Goal: Task Accomplishment & Management: Use online tool/utility

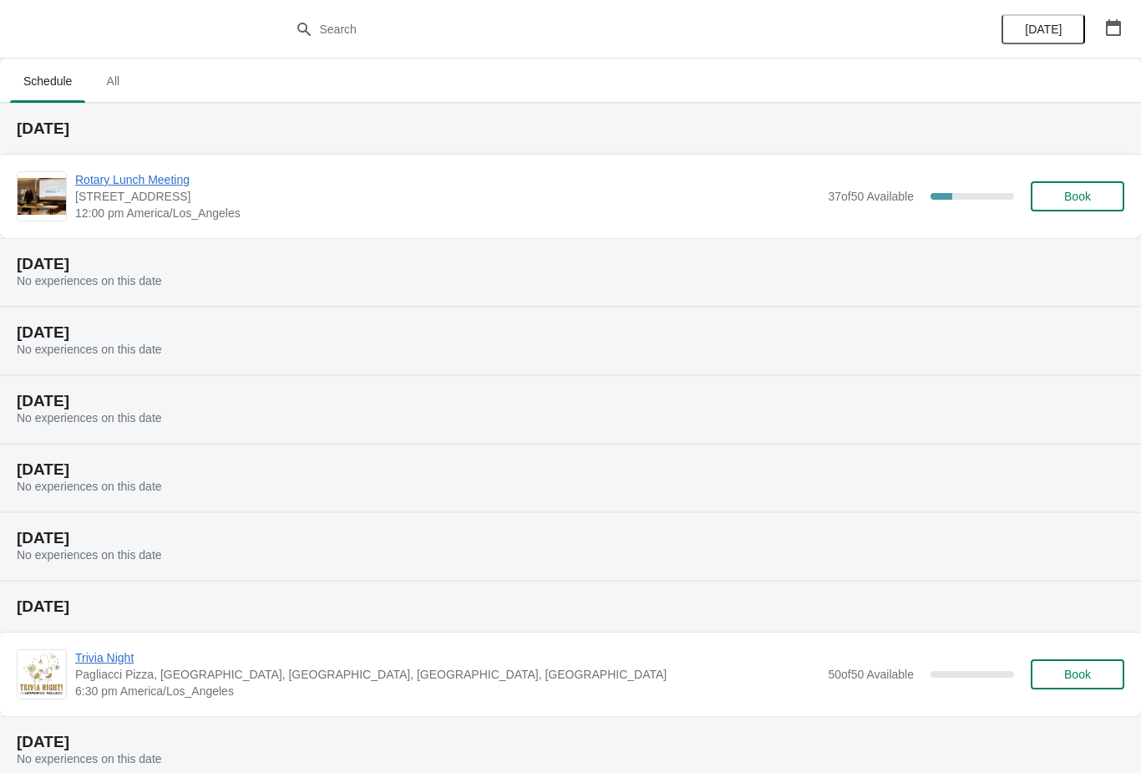
click at [151, 186] on span "Rotary Lunch Meeting" at bounding box center [447, 179] width 744 height 17
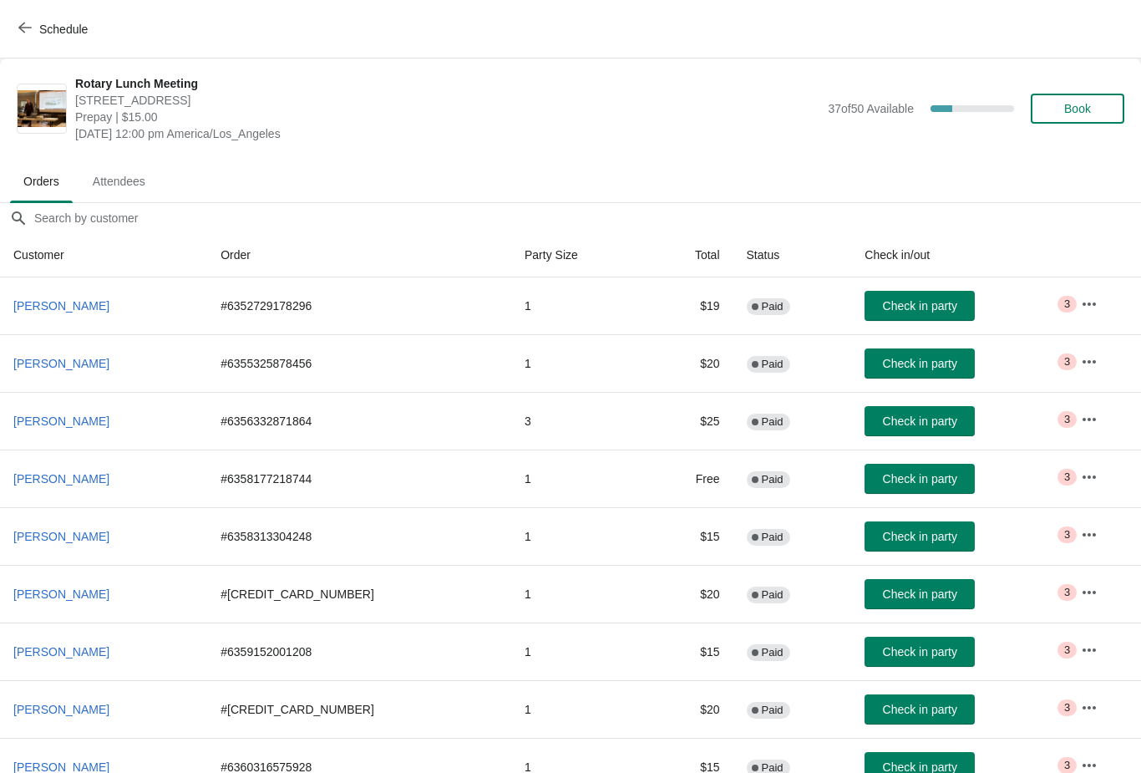
click at [904, 418] on span "Check in party" at bounding box center [920, 420] width 74 height 13
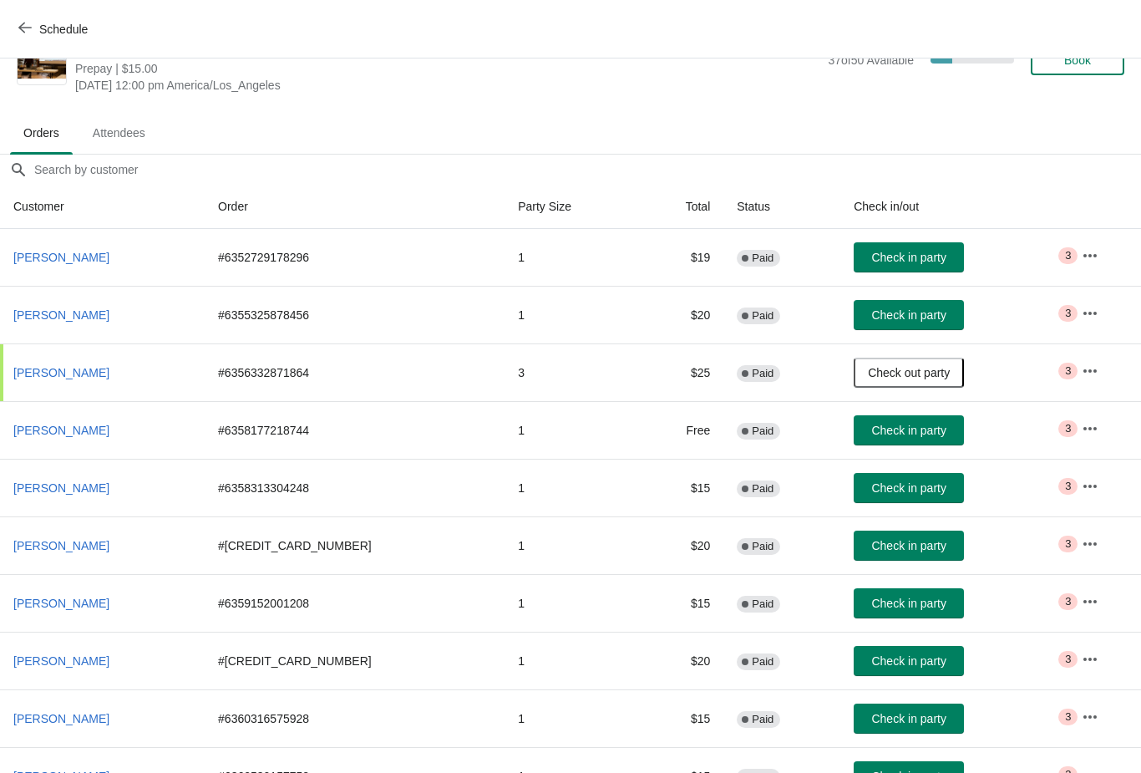
scroll to position [48, 0]
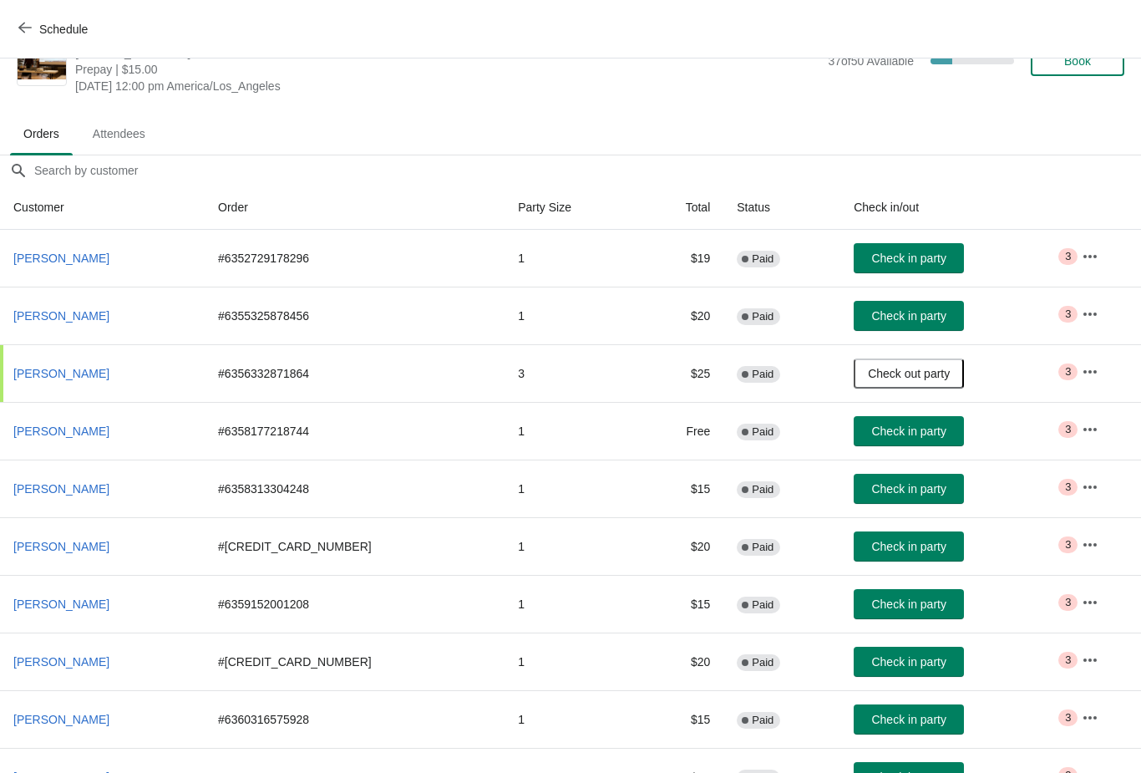
click at [874, 318] on span "Check in party" at bounding box center [908, 315] width 74 height 13
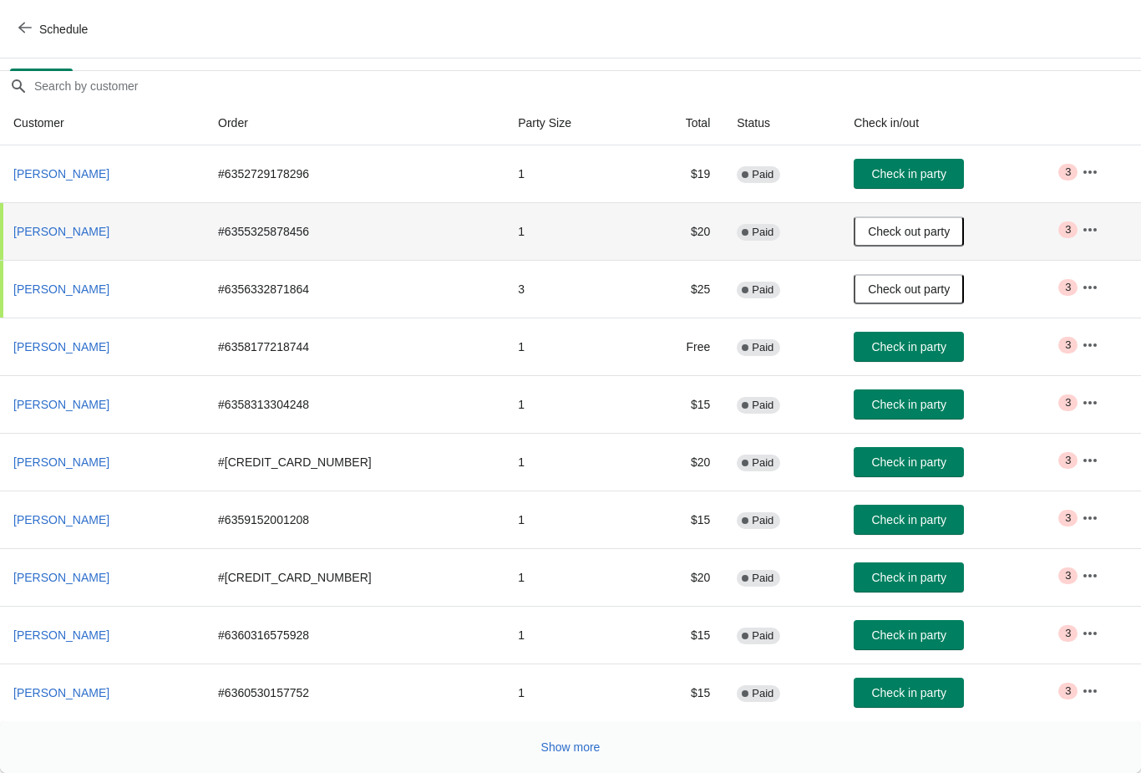
scroll to position [132, 0]
click at [887, 513] on span "Check in party" at bounding box center [908, 519] width 74 height 13
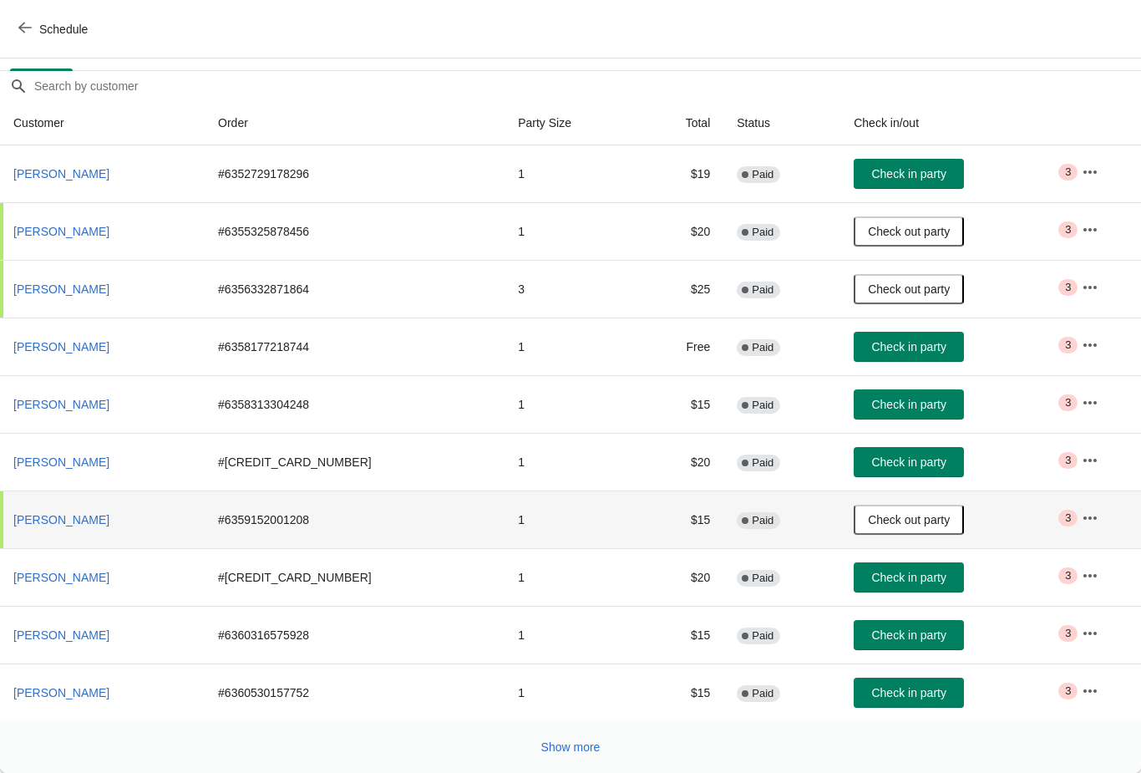
click at [884, 171] on span "Check in party" at bounding box center [908, 173] width 74 height 13
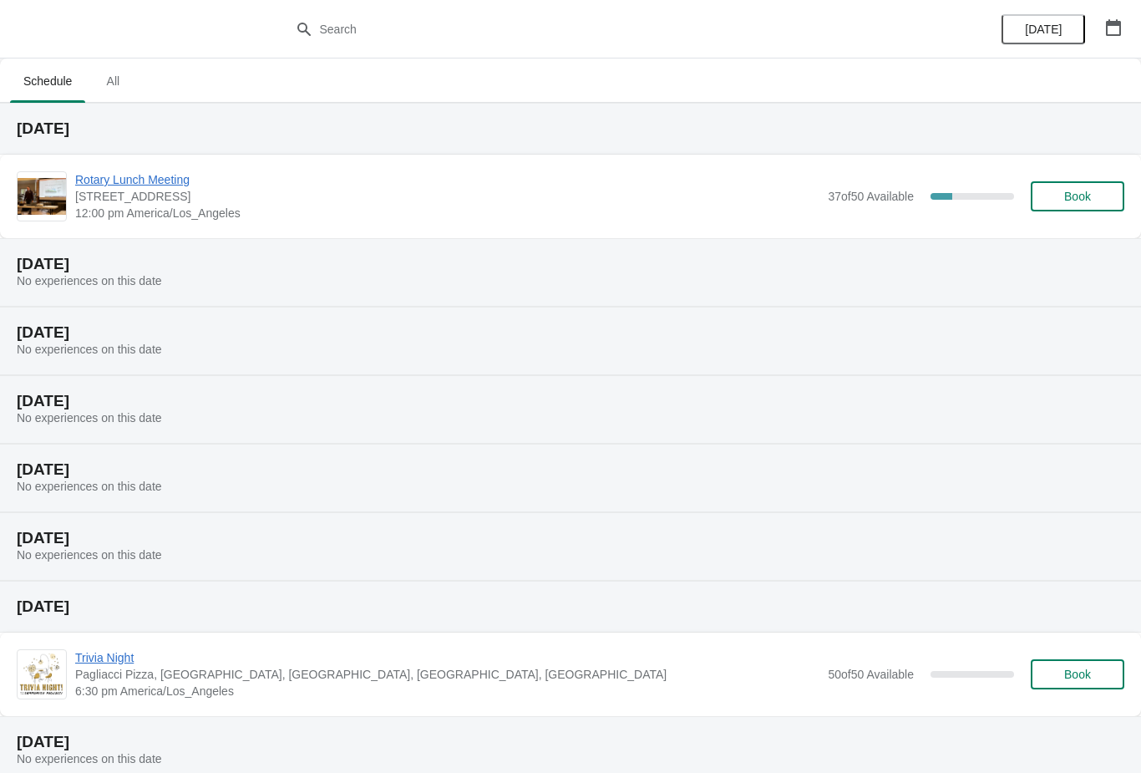
click at [108, 173] on span "Rotary Lunch Meeting" at bounding box center [447, 179] width 744 height 17
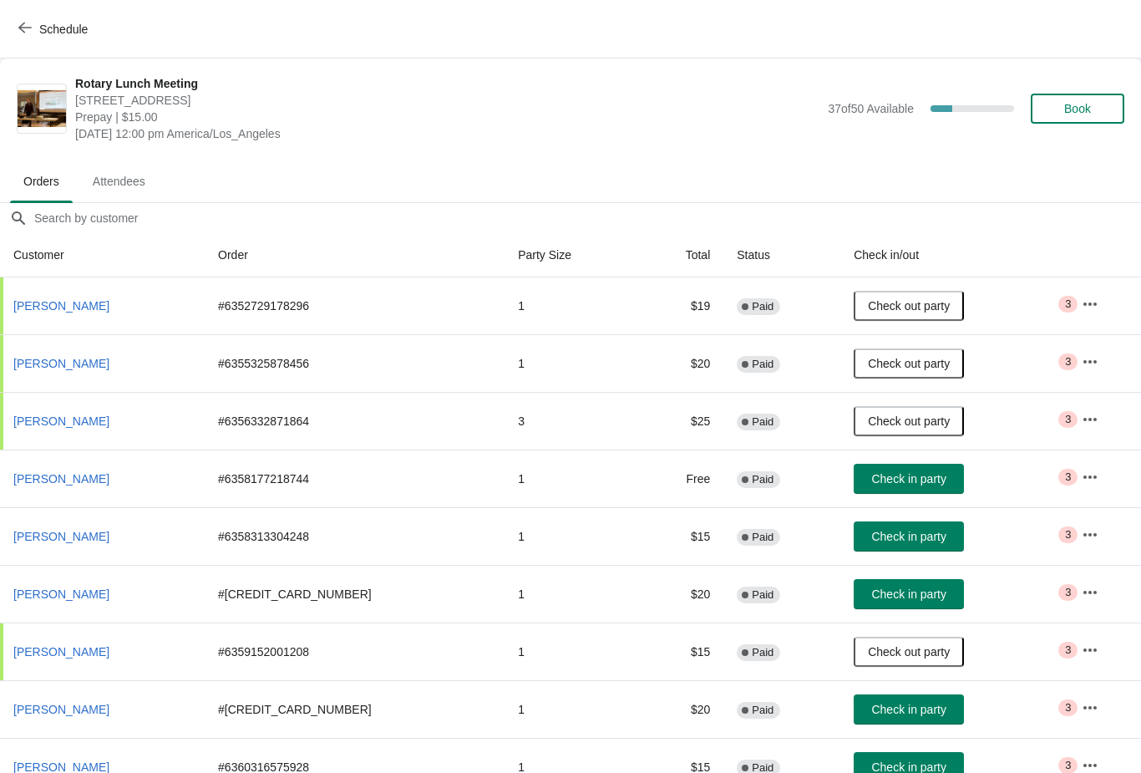
click at [860, 527] on button "Check in party" at bounding box center [909, 536] width 110 height 30
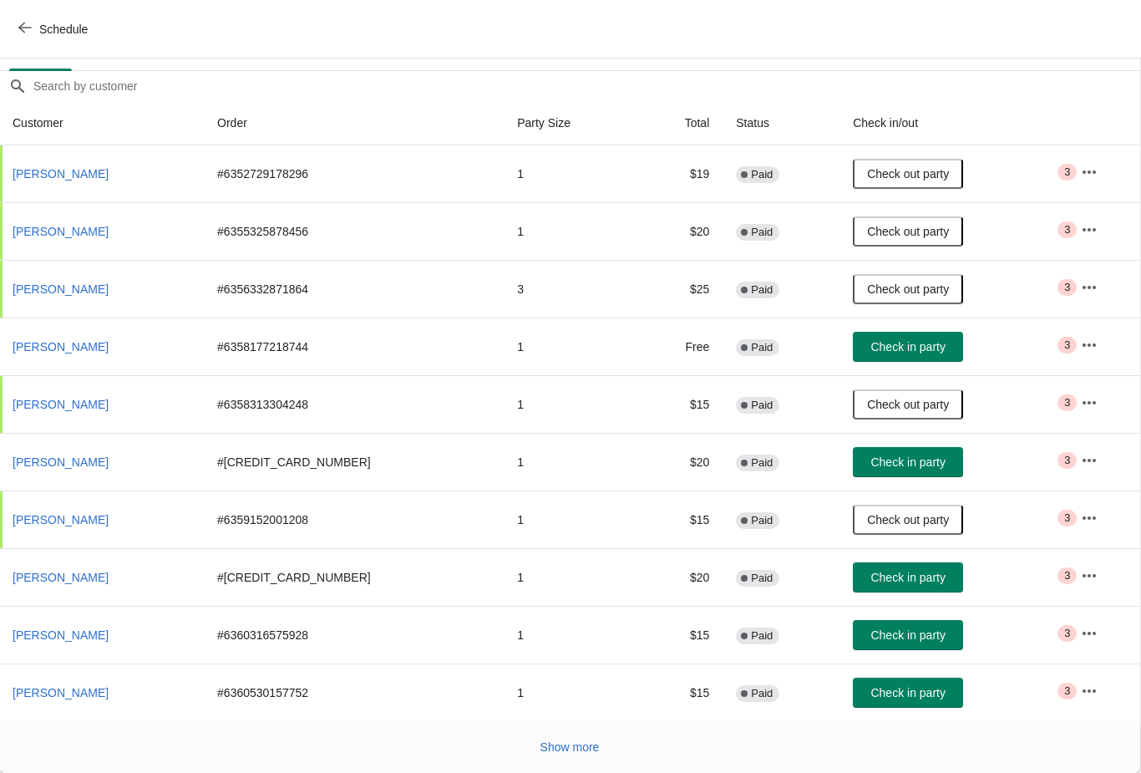
scroll to position [132, 1]
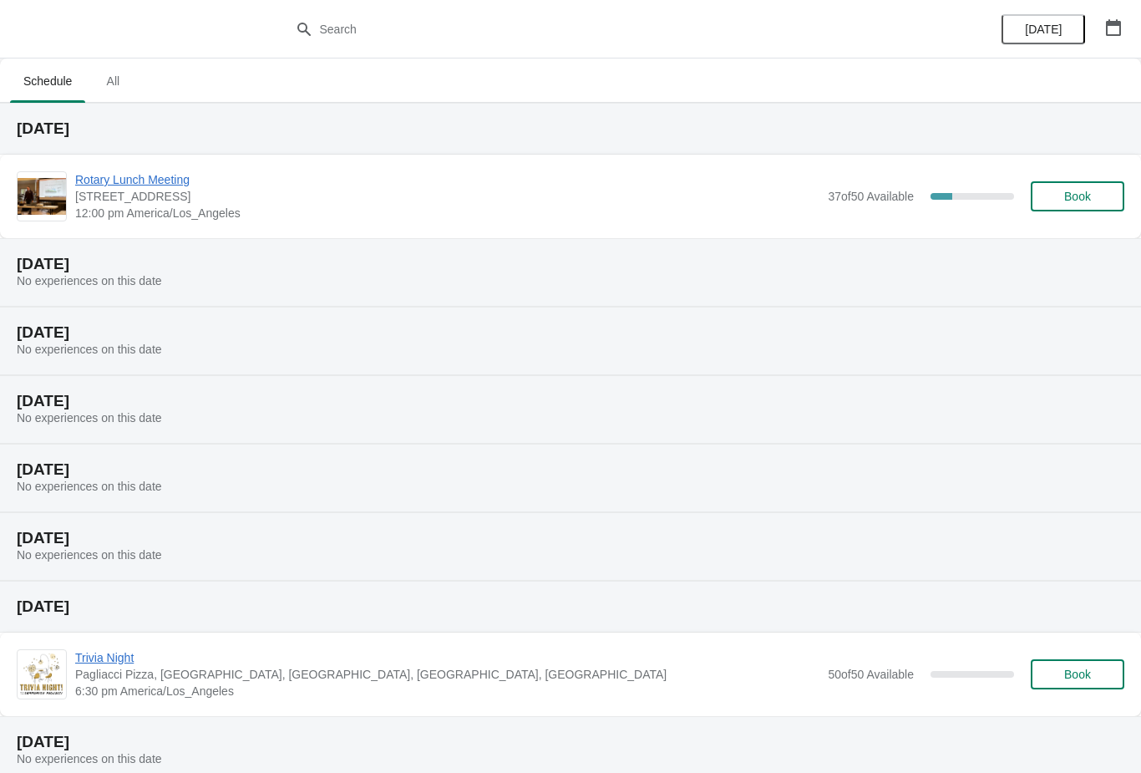
click at [139, 177] on span "Rotary Lunch Meeting" at bounding box center [447, 179] width 744 height 17
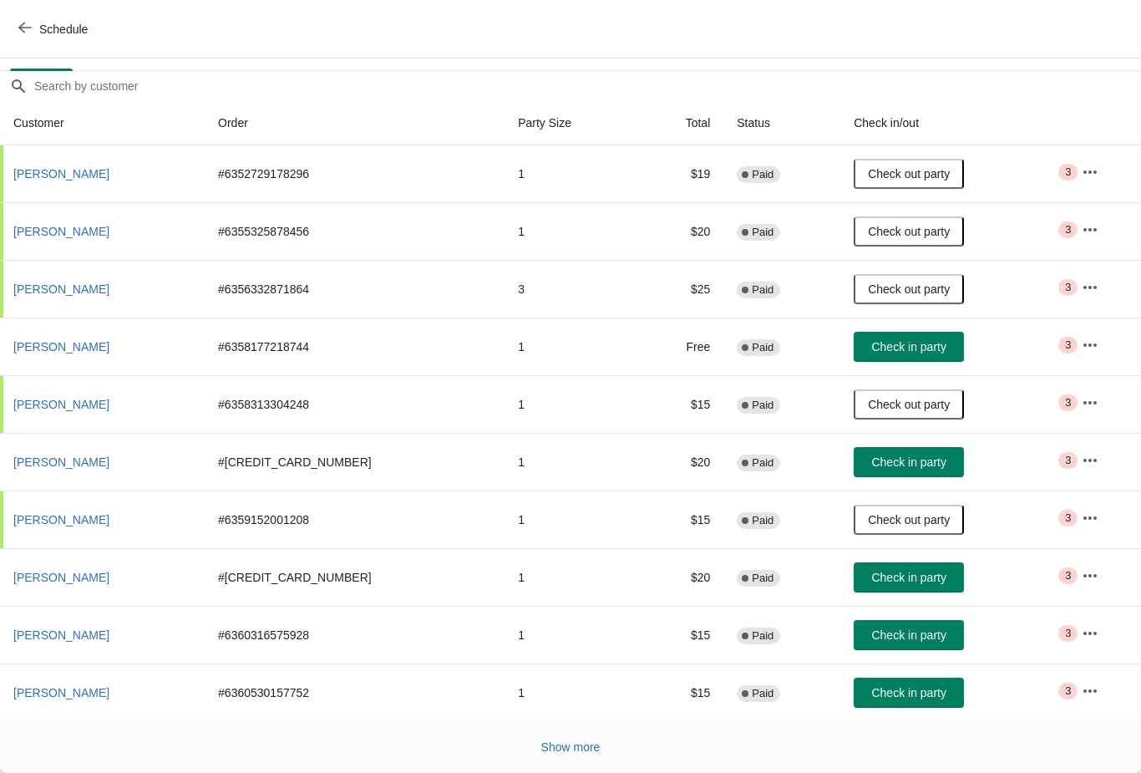
scroll to position [132, 0]
click at [884, 661] on td "Check in party" at bounding box center [954, 635] width 228 height 58
click at [871, 635] on span "Check in party" at bounding box center [908, 634] width 74 height 13
click at [881, 353] on span "Check in party" at bounding box center [908, 346] width 74 height 13
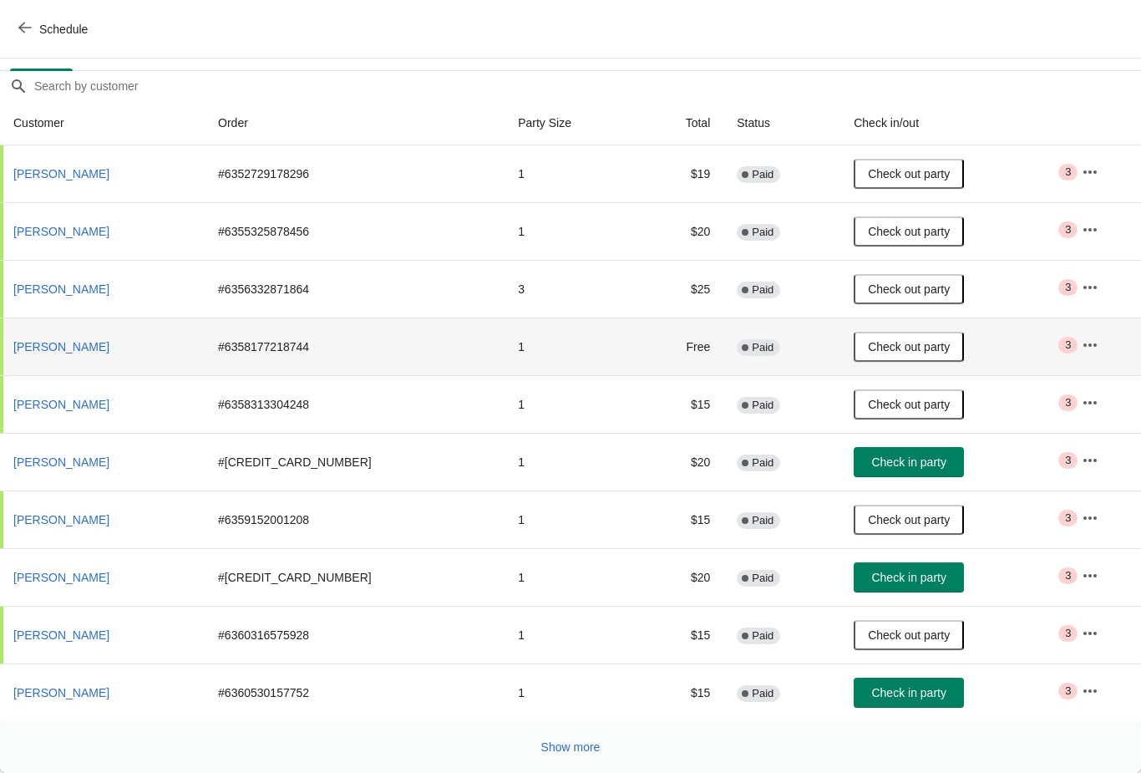
click at [889, 696] on span "Check in party" at bounding box center [908, 692] width 74 height 13
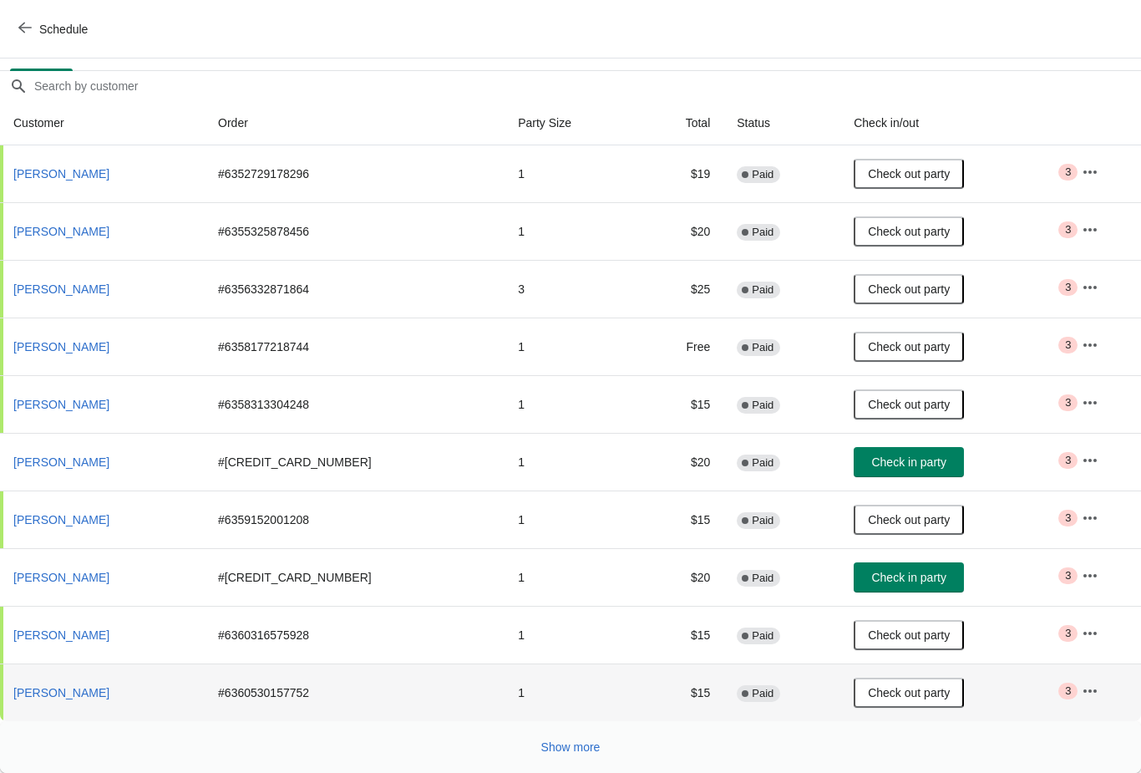
click at [892, 467] on span "Check in party" at bounding box center [908, 461] width 74 height 13
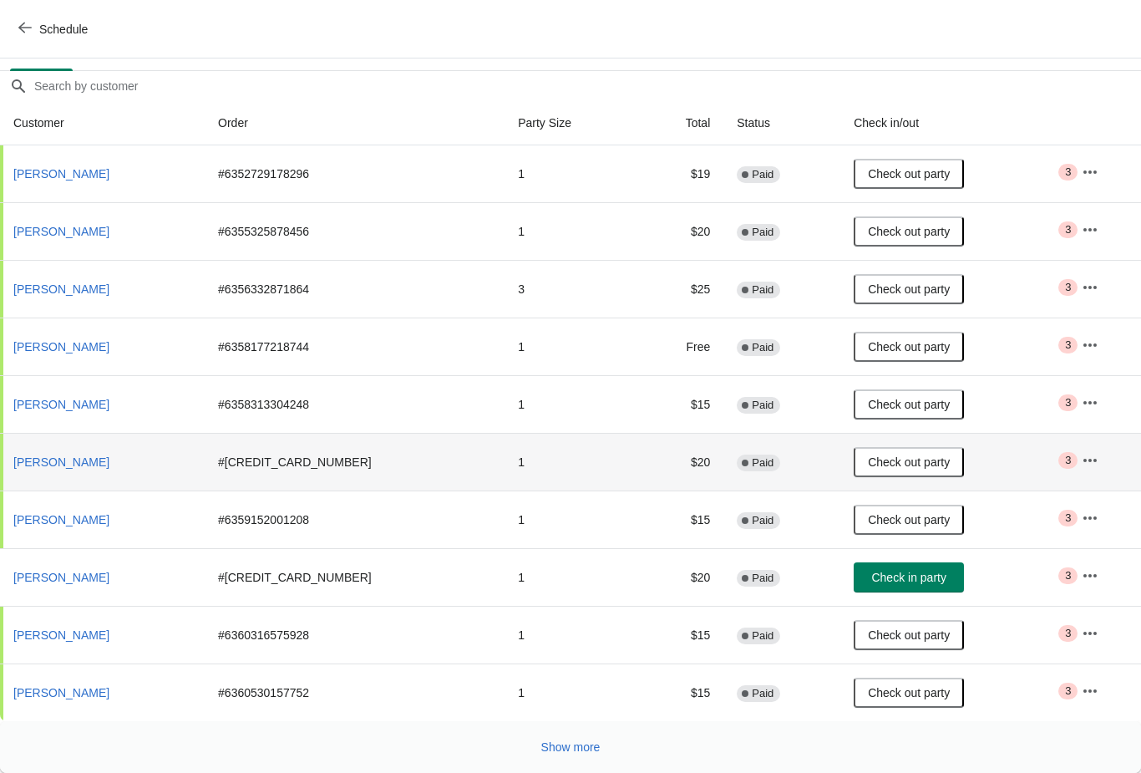
click at [901, 589] on button "Check in party" at bounding box center [909, 577] width 110 height 30
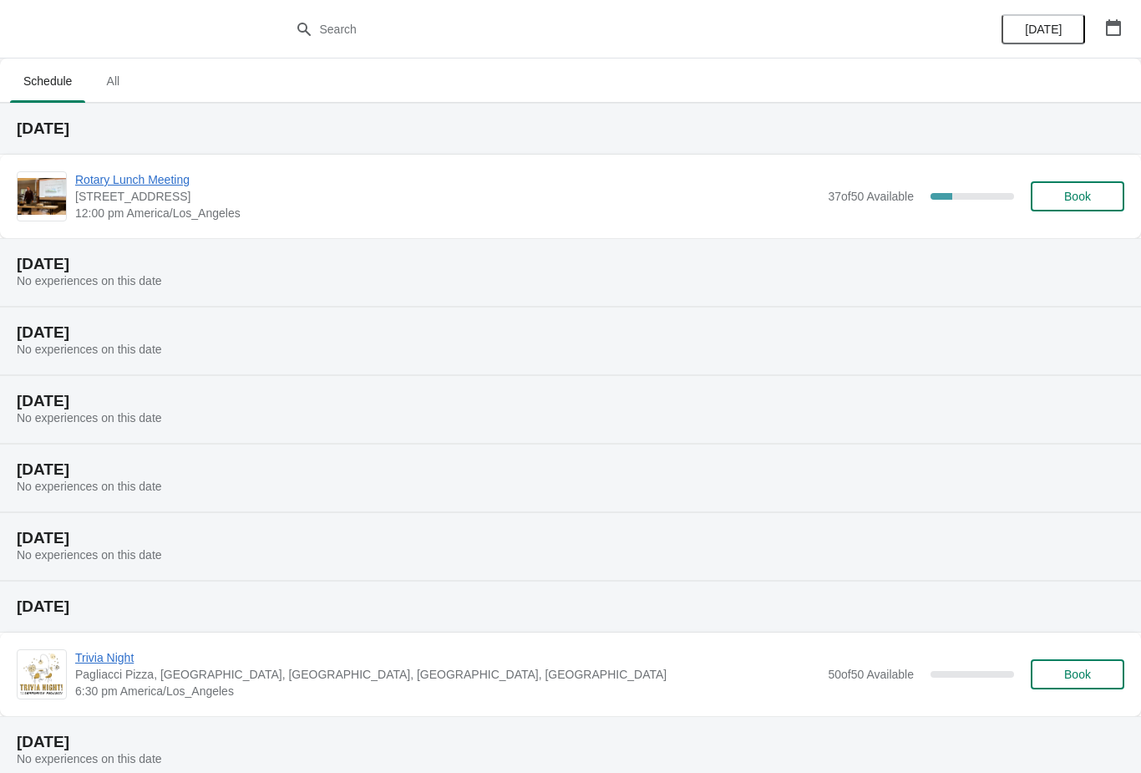
click at [193, 180] on span "Rotary Lunch Meeting" at bounding box center [447, 179] width 744 height 17
